Goal: Transaction & Acquisition: Obtain resource

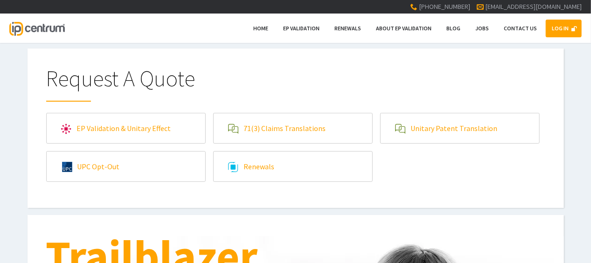
click at [565, 32] on link "LOG IN" at bounding box center [564, 29] width 36 height 18
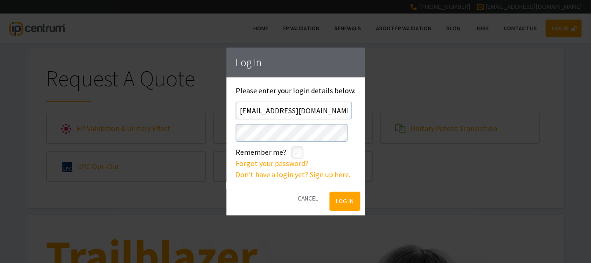
click at [349, 206] on button "Log In" at bounding box center [345, 201] width 30 height 19
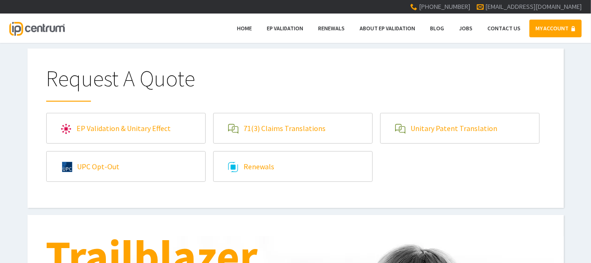
click at [442, 122] on link "Unitary Patent Translation" at bounding box center [460, 128] width 159 height 30
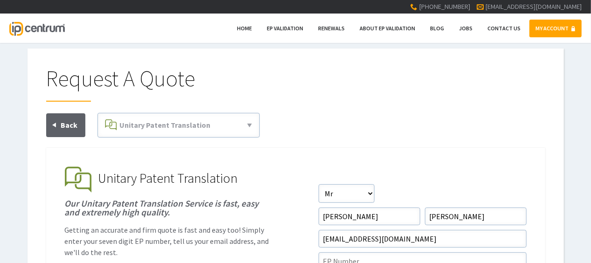
scroll to position [93, 0]
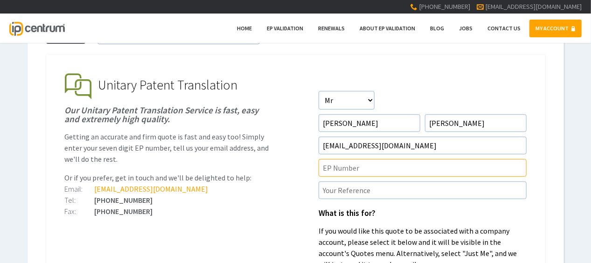
click at [342, 170] on input"] "text" at bounding box center [423, 168] width 208 height 18
paste input"] "19838734.2"
type input"] "19838734.2"
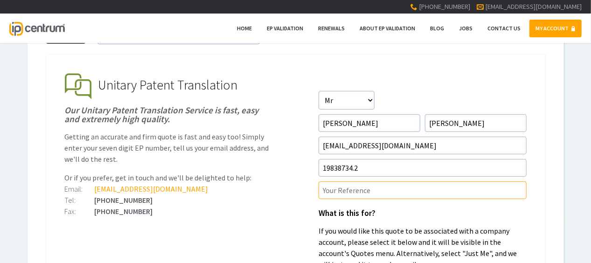
click at [359, 181] on input"] "text" at bounding box center [423, 190] width 208 height 18
click at [375, 194] on input"] "text" at bounding box center [423, 190] width 208 height 18
paste input"] "P38150UP1V"
type input"] "P38150UP1V/MJB"
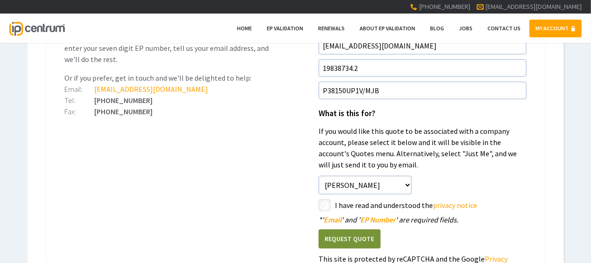
scroll to position [233, 0]
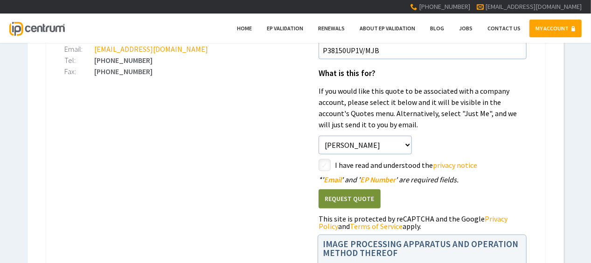
click at [324, 160] on input"] "checkbox" at bounding box center [326, 165] width 11 height 11
checkbox input"] "true"
click at [359, 198] on button "Request Quote" at bounding box center [350, 198] width 62 height 19
